Goal: Information Seeking & Learning: Learn about a topic

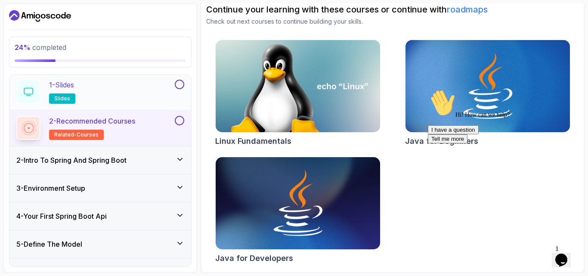
scroll to position [31, 0]
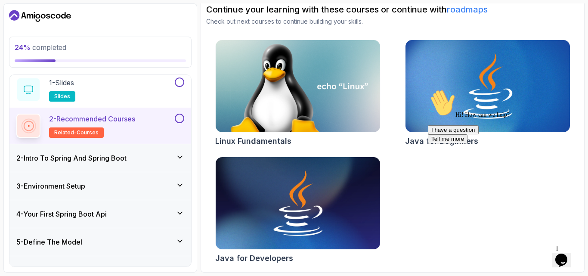
click at [133, 155] on div "2 - Intro To Spring And Spring Boot" at bounding box center [100, 158] width 168 height 10
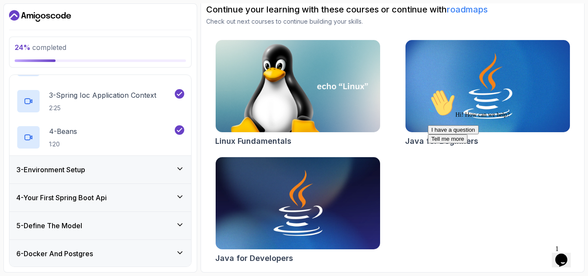
click at [131, 168] on div "3 - Environment Setup" at bounding box center [100, 169] width 168 height 10
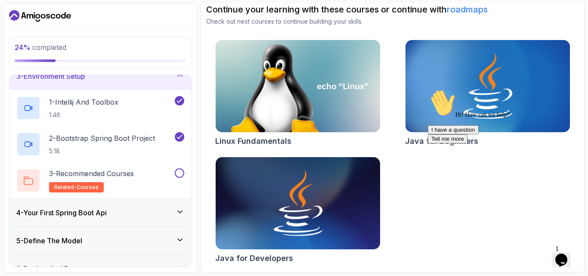
scroll to position [83, 0]
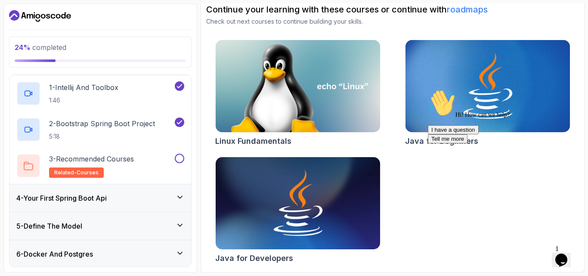
click at [145, 197] on div "4 - Your First Spring Boot Api" at bounding box center [100, 198] width 168 height 10
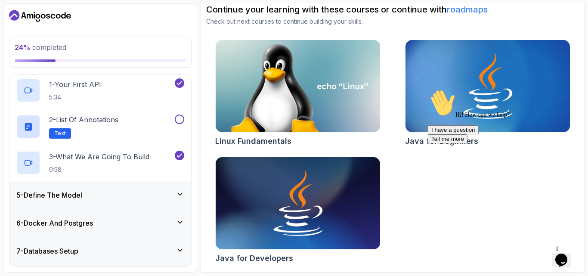
scroll to position [115, 0]
click at [147, 193] on div "5 - Define The Model" at bounding box center [100, 194] width 168 height 10
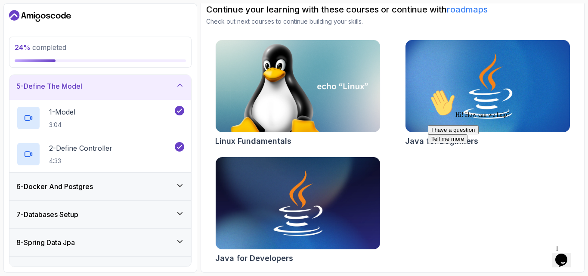
click at [148, 192] on div "6 - Docker And Postgres" at bounding box center [100, 187] width 182 height 28
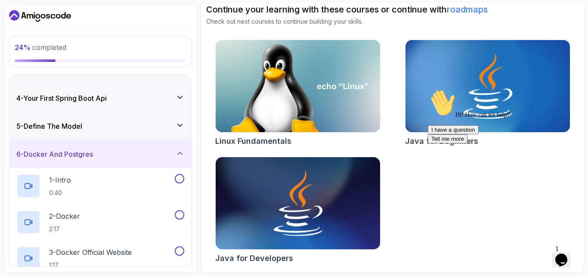
scroll to position [71, 0]
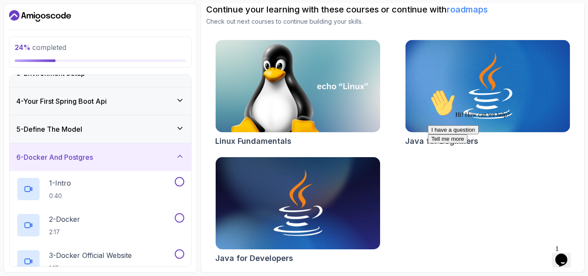
click at [146, 140] on div "5 - Define The Model" at bounding box center [100, 129] width 182 height 28
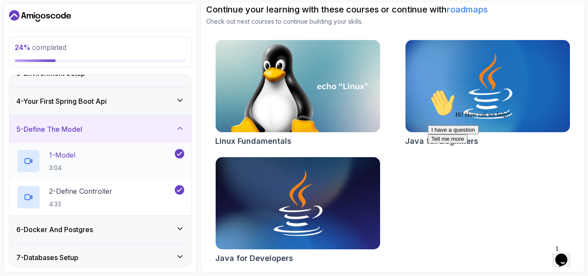
click at [138, 166] on div "1 - Model 3:04" at bounding box center [94, 161] width 157 height 24
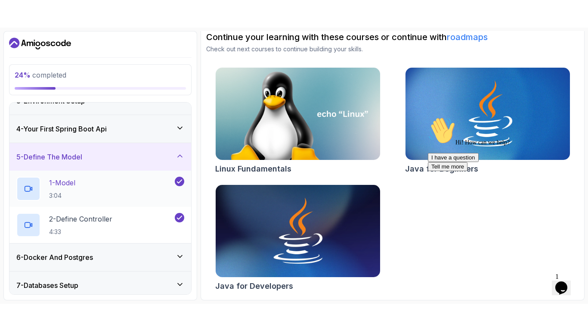
scroll to position [80, 0]
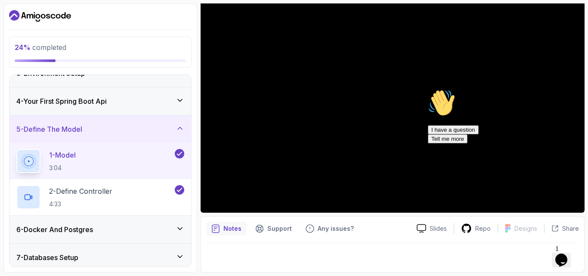
click at [428, 89] on icon "Chat attention grabber" at bounding box center [428, 89] width 0 height 0
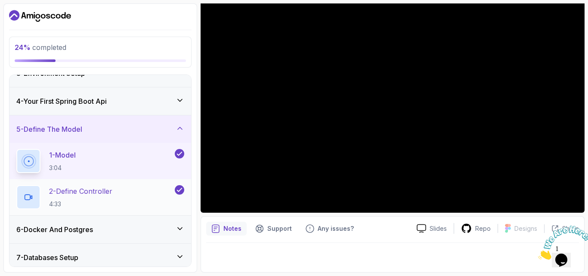
click at [165, 189] on div "2 - Define Controller 4:33" at bounding box center [94, 197] width 157 height 24
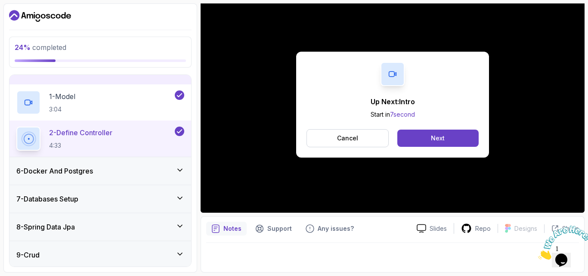
scroll to position [136, 0]
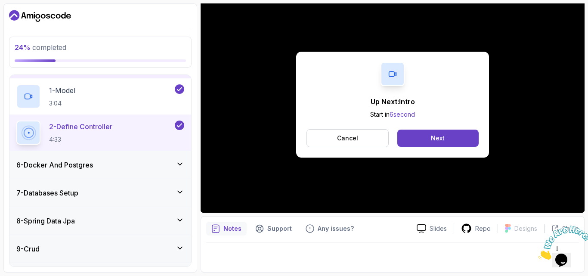
click at [143, 161] on div "6 - Docker And Postgres" at bounding box center [100, 165] width 168 height 10
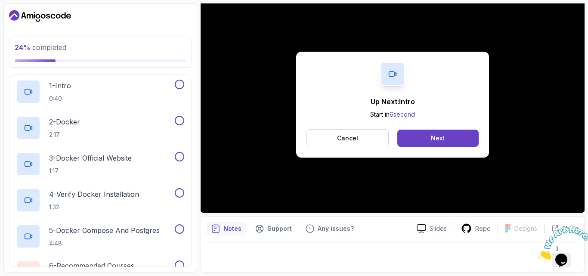
scroll to position [174, 0]
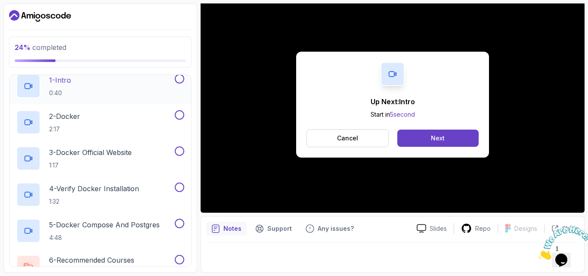
click at [143, 83] on div "1 - Intro 0:40" at bounding box center [94, 86] width 157 height 24
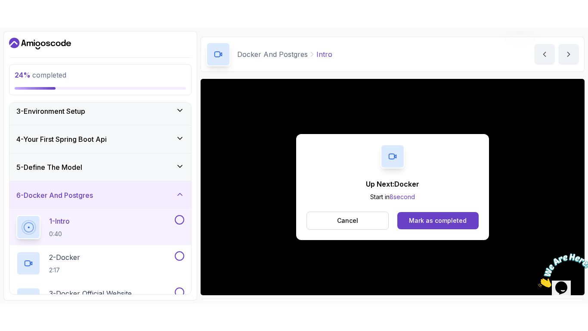
scroll to position [80, 0]
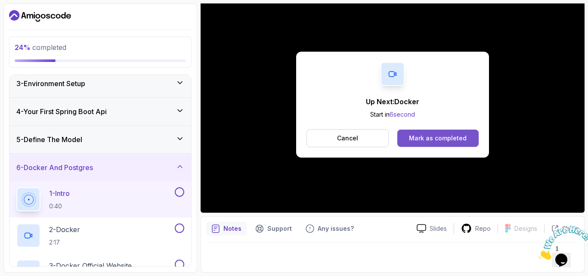
click at [433, 142] on div "Mark as completed" at bounding box center [438, 138] width 58 height 9
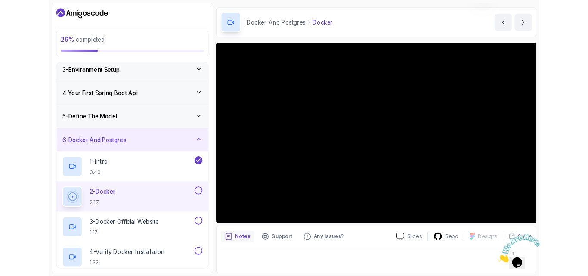
scroll to position [80, 0]
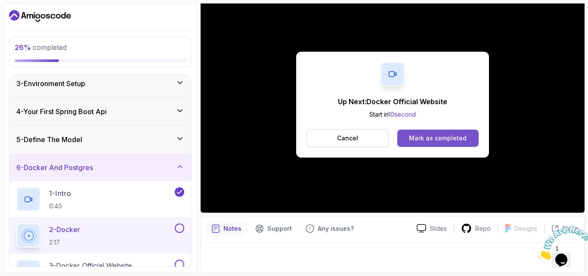
click at [432, 132] on button "Mark as completed" at bounding box center [437, 138] width 81 height 17
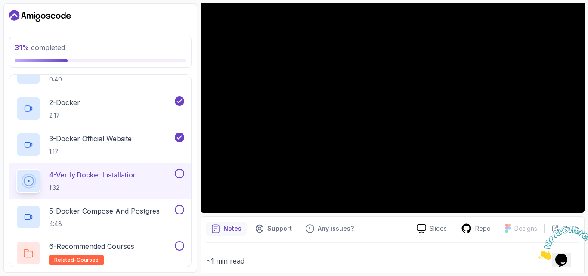
scroll to position [186, 0]
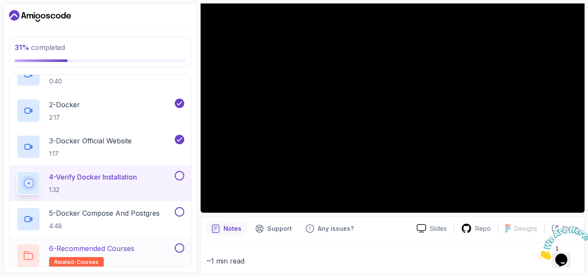
click at [143, 251] on div "6 - Recommended Courses related-courses" at bounding box center [94, 255] width 157 height 24
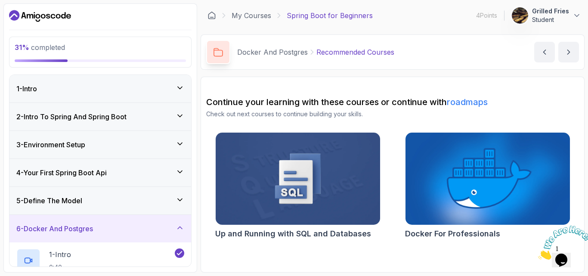
click at [105, 122] on div "2 - Intro To Spring And Spring Boot" at bounding box center [100, 117] width 182 height 28
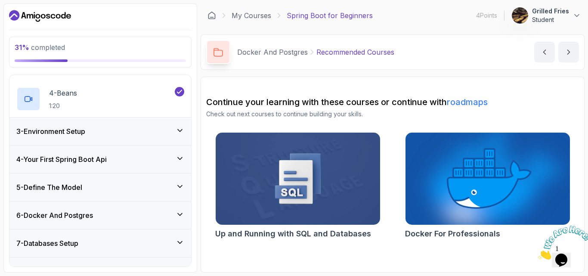
click at [103, 134] on div "3 - Environment Setup" at bounding box center [100, 131] width 168 height 10
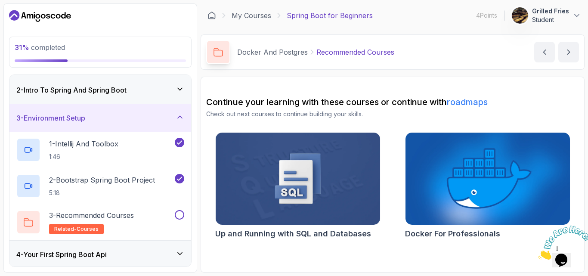
scroll to position [48, 0]
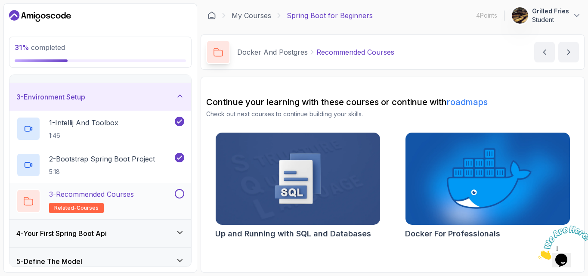
click at [102, 194] on p "3 - Recommended Courses" at bounding box center [91, 194] width 85 height 10
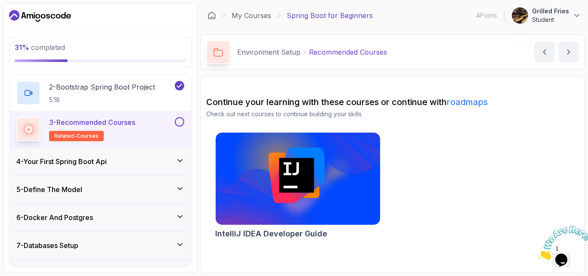
click at [106, 159] on h3 "4 - Your First Spring Boot Api" at bounding box center [61, 161] width 90 height 10
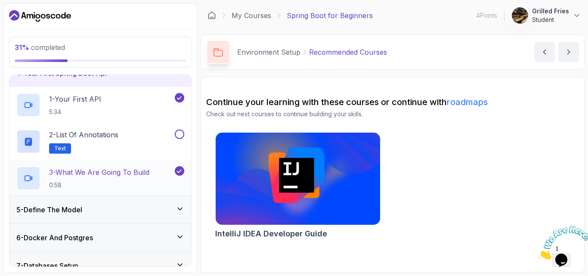
scroll to position [99, 0]
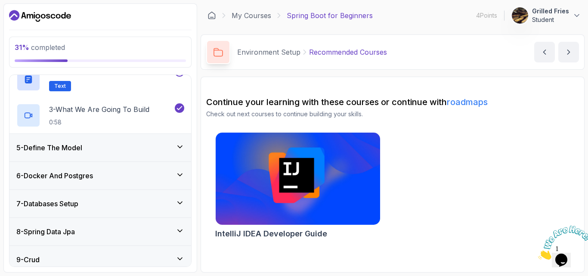
click at [105, 152] on div "5 - Define The Model" at bounding box center [100, 148] width 168 height 10
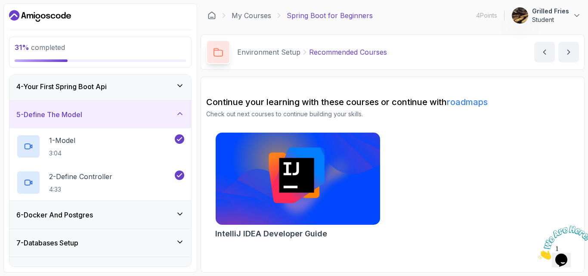
scroll to position [118, 0]
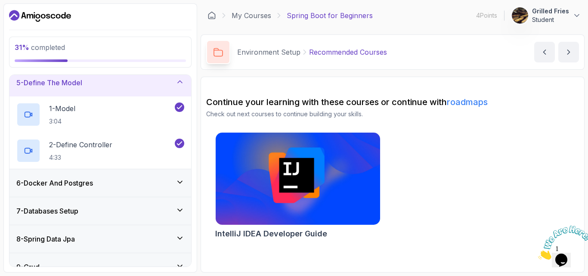
click at [103, 180] on div "6 - Docker And Postgres" at bounding box center [100, 183] width 168 height 10
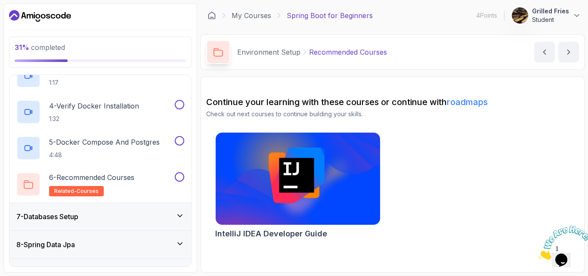
scroll to position [262, 0]
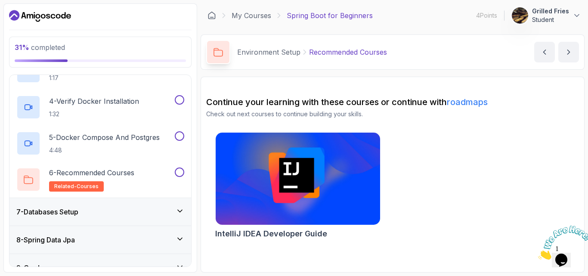
click at [103, 180] on h2 "6 - Recommended Courses related-courses" at bounding box center [91, 180] width 85 height 24
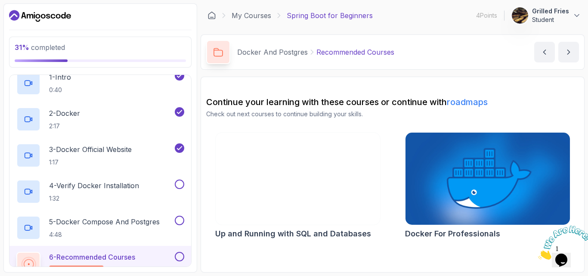
scroll to position [178, 0]
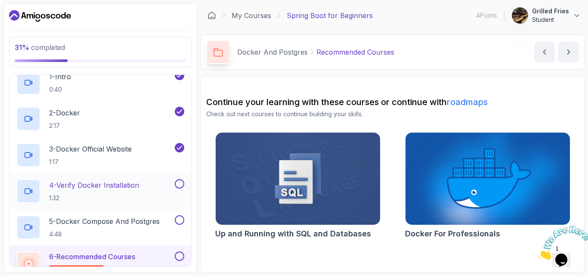
click at [120, 178] on div "4 - Verify Docker Installation 1:32" at bounding box center [100, 191] width 182 height 36
click at [175, 181] on button at bounding box center [179, 183] width 9 height 9
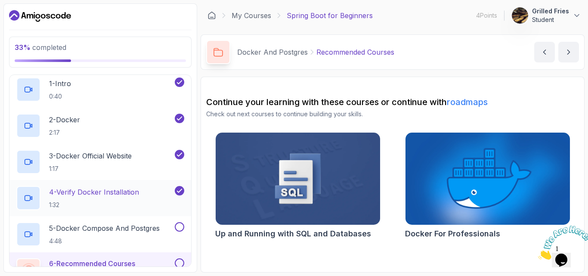
scroll to position [173, 0]
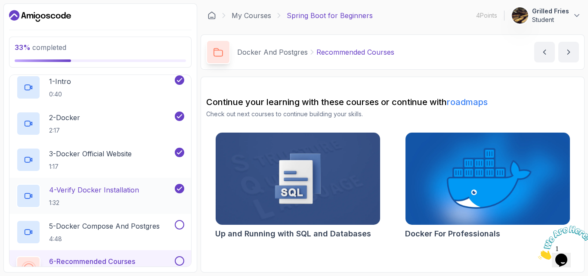
click at [169, 194] on div "4 - Verify Docker Installation 1:32" at bounding box center [94, 196] width 157 height 24
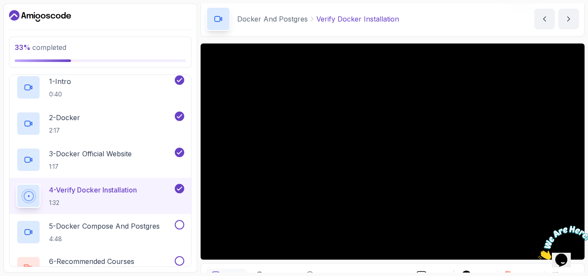
scroll to position [34, 0]
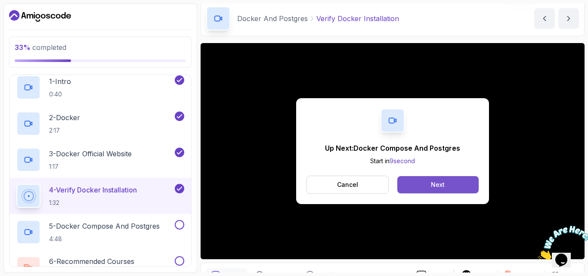
click at [420, 184] on button "Next" at bounding box center [437, 184] width 81 height 17
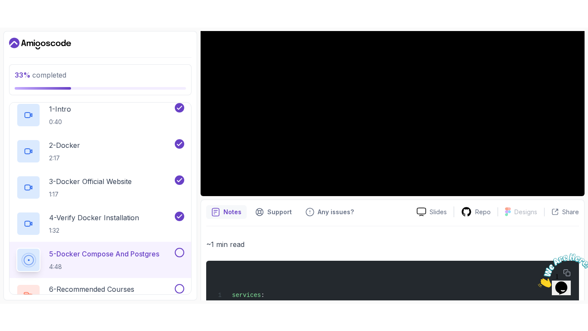
scroll to position [127, 0]
